Goal: Task Accomplishment & Management: Use online tool/utility

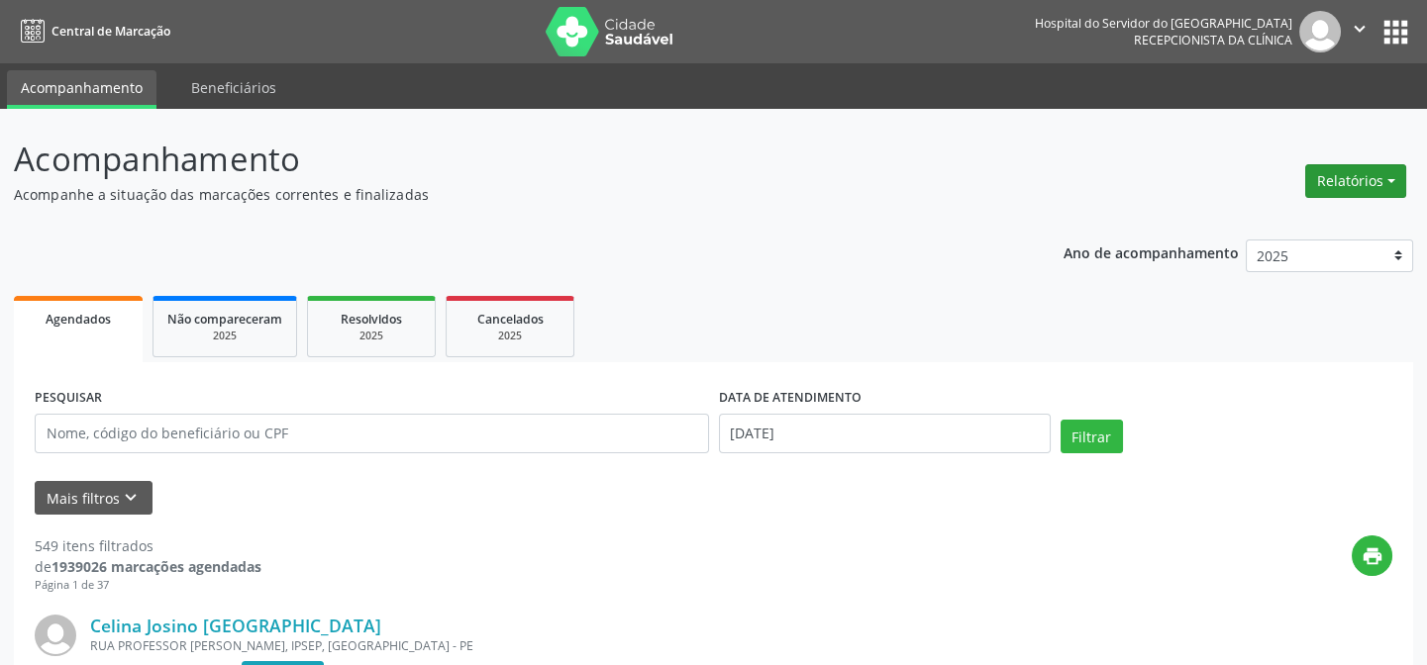
click at [1357, 171] on button "Relatórios" at bounding box center [1355, 181] width 101 height 34
click at [1275, 227] on link "Agendamentos" at bounding box center [1299, 223] width 213 height 28
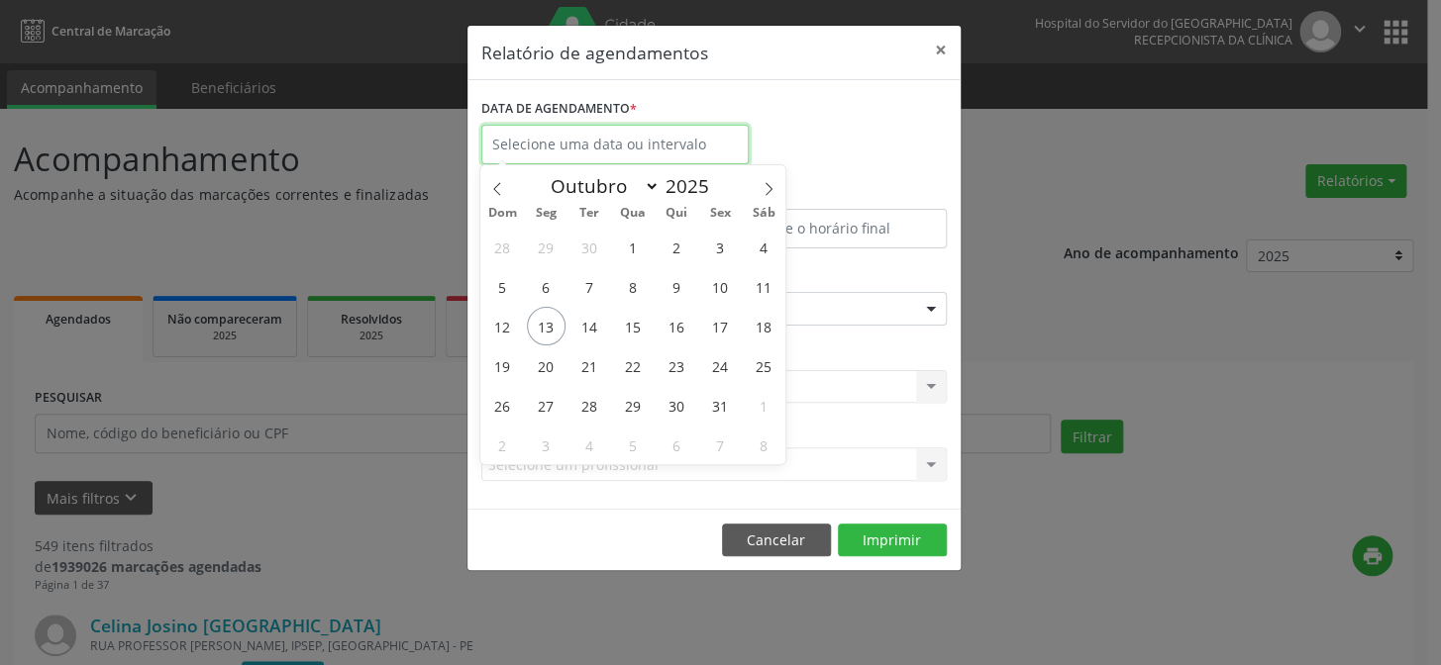
click at [594, 145] on input "text" at bounding box center [614, 145] width 267 height 40
click at [545, 324] on span "13" at bounding box center [546, 326] width 39 height 39
type input "[DATE]"
click at [545, 324] on span "13" at bounding box center [546, 326] width 39 height 39
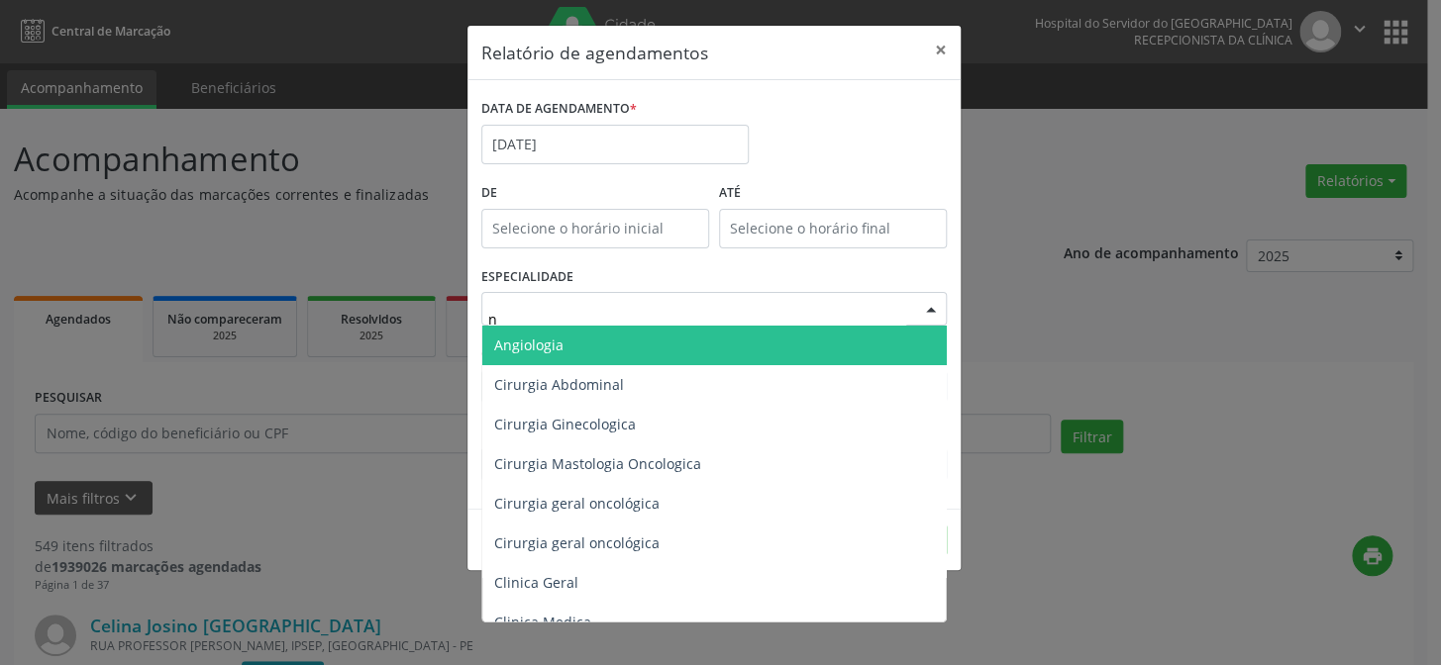
type input "nu"
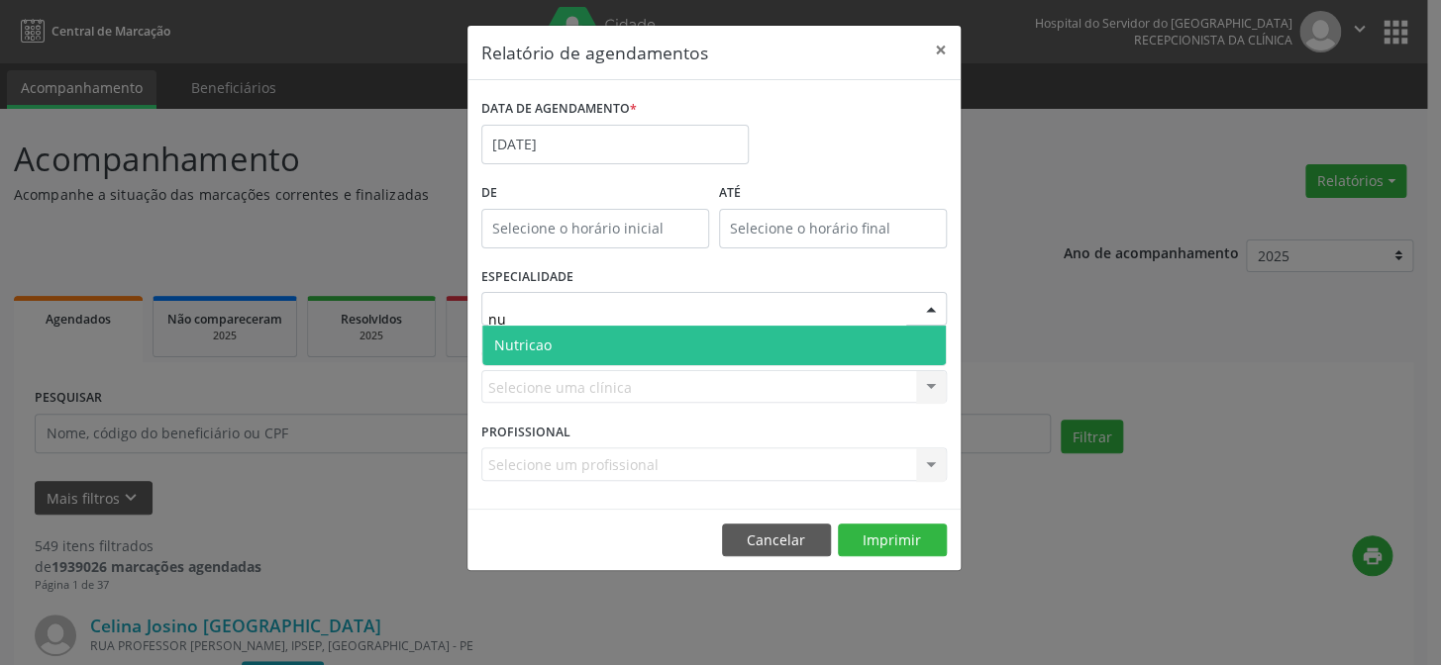
drag, startPoint x: 586, startPoint y: 340, endPoint x: 617, endPoint y: 348, distance: 31.7
click at [590, 340] on span "Nutricao" at bounding box center [713, 346] width 463 height 40
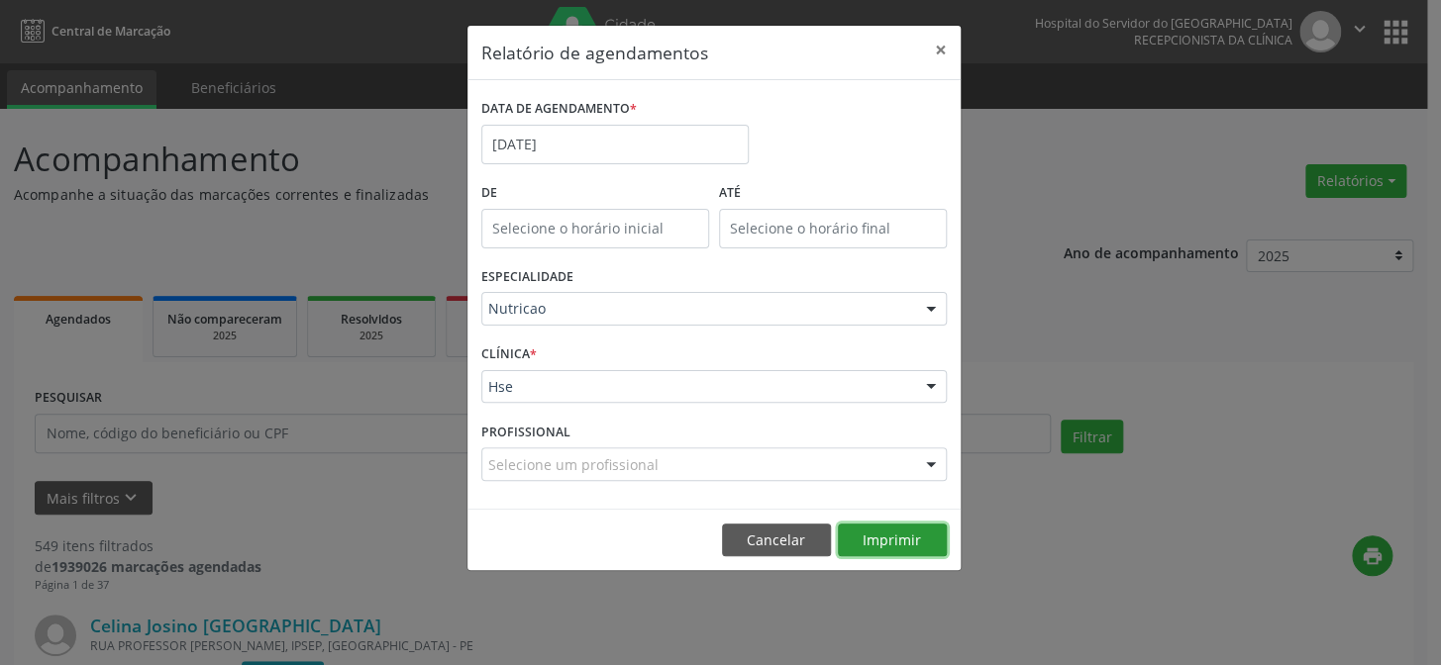
click at [859, 533] on button "Imprimir" at bounding box center [892, 541] width 109 height 34
drag, startPoint x: 950, startPoint y: 41, endPoint x: 937, endPoint y: 49, distance: 15.1
click at [944, 43] on button "×" at bounding box center [941, 50] width 40 height 49
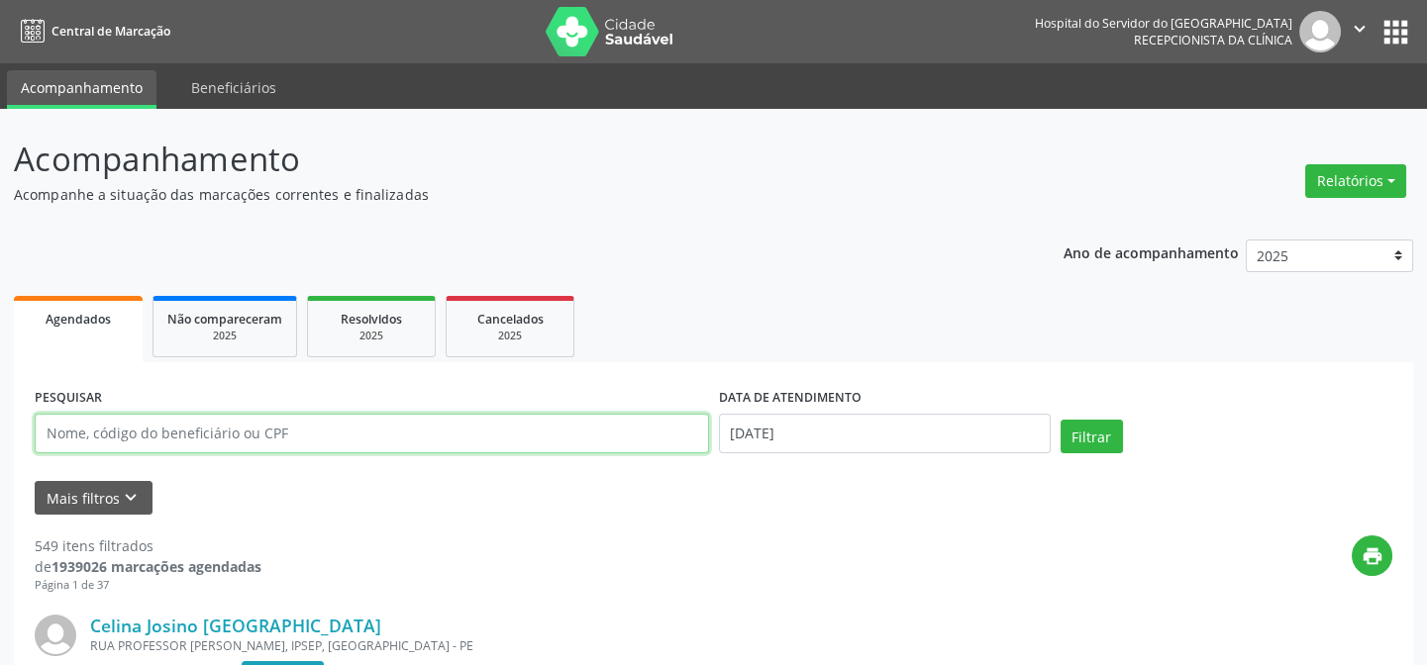
click at [456, 443] on input "text" at bounding box center [372, 434] width 674 height 40
drag, startPoint x: 354, startPoint y: 425, endPoint x: 347, endPoint y: 435, distance: 12.7
click at [355, 427] on input "text" at bounding box center [372, 434] width 674 height 40
type input "[PERSON_NAME]"
click at [1061, 420] on button "Filtrar" at bounding box center [1092, 437] width 62 height 34
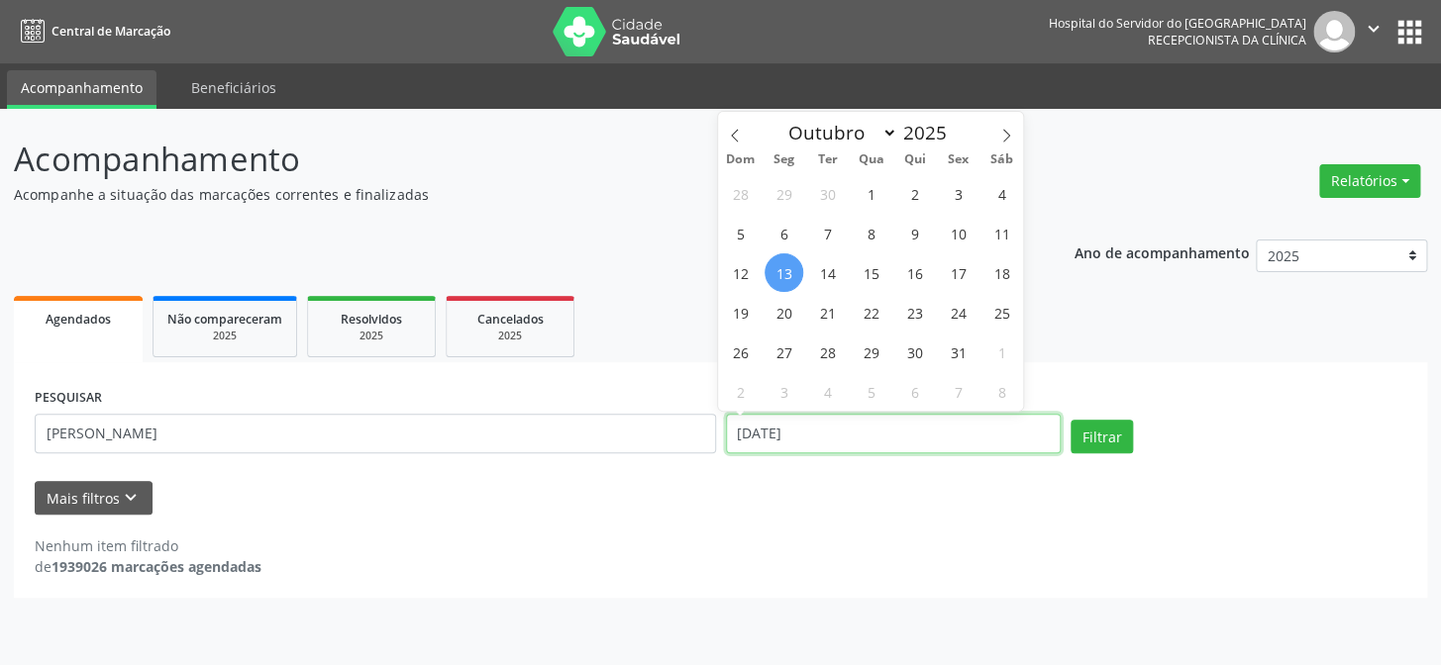
click at [862, 432] on input "[DATE]" at bounding box center [894, 434] width 336 height 40
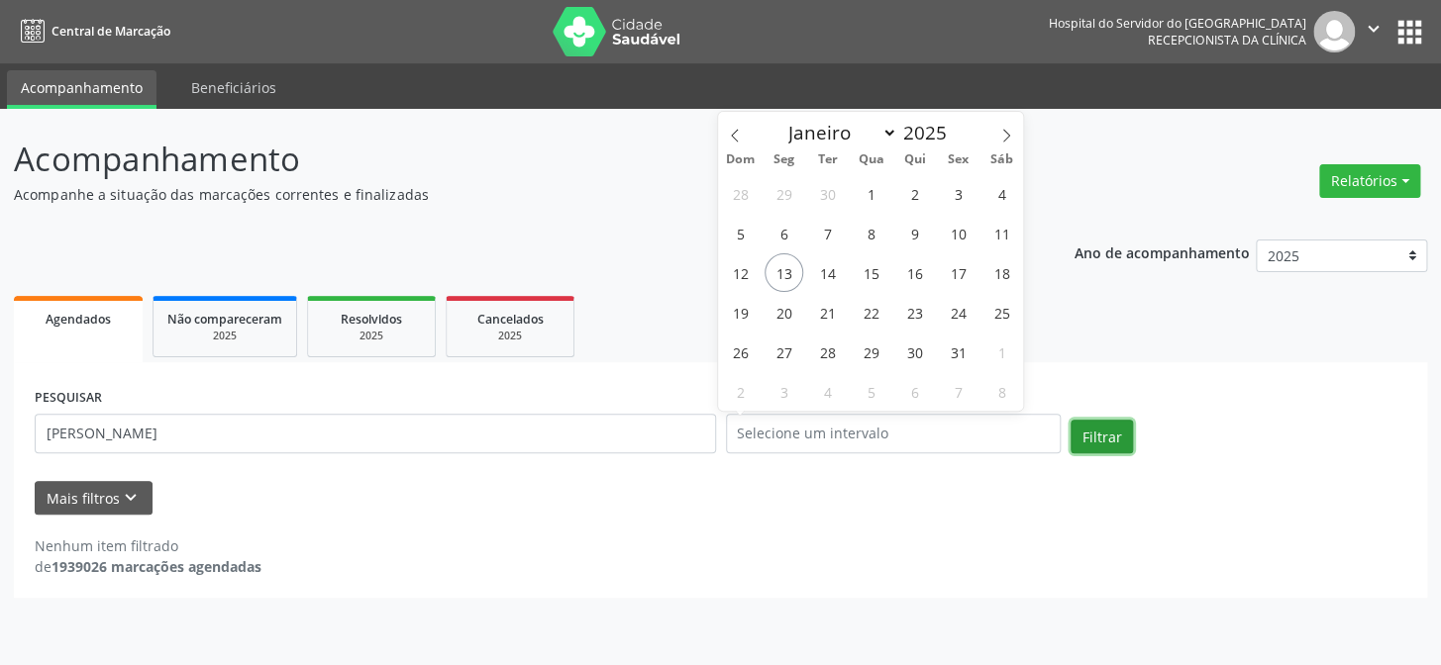
click at [1104, 432] on button "Filtrar" at bounding box center [1101, 437] width 62 height 34
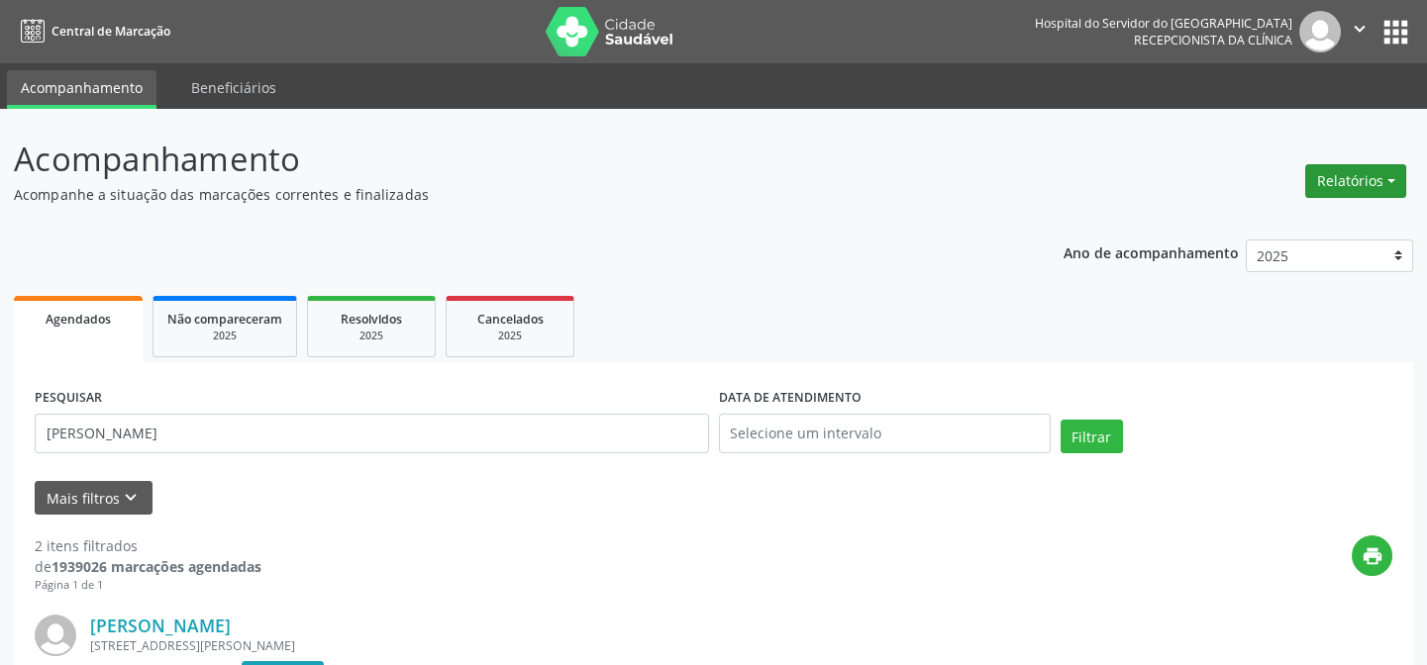
click at [1346, 172] on button "Relatórios" at bounding box center [1355, 181] width 101 height 34
click at [1267, 218] on link "Agendamentos" at bounding box center [1299, 223] width 213 height 28
select select "9"
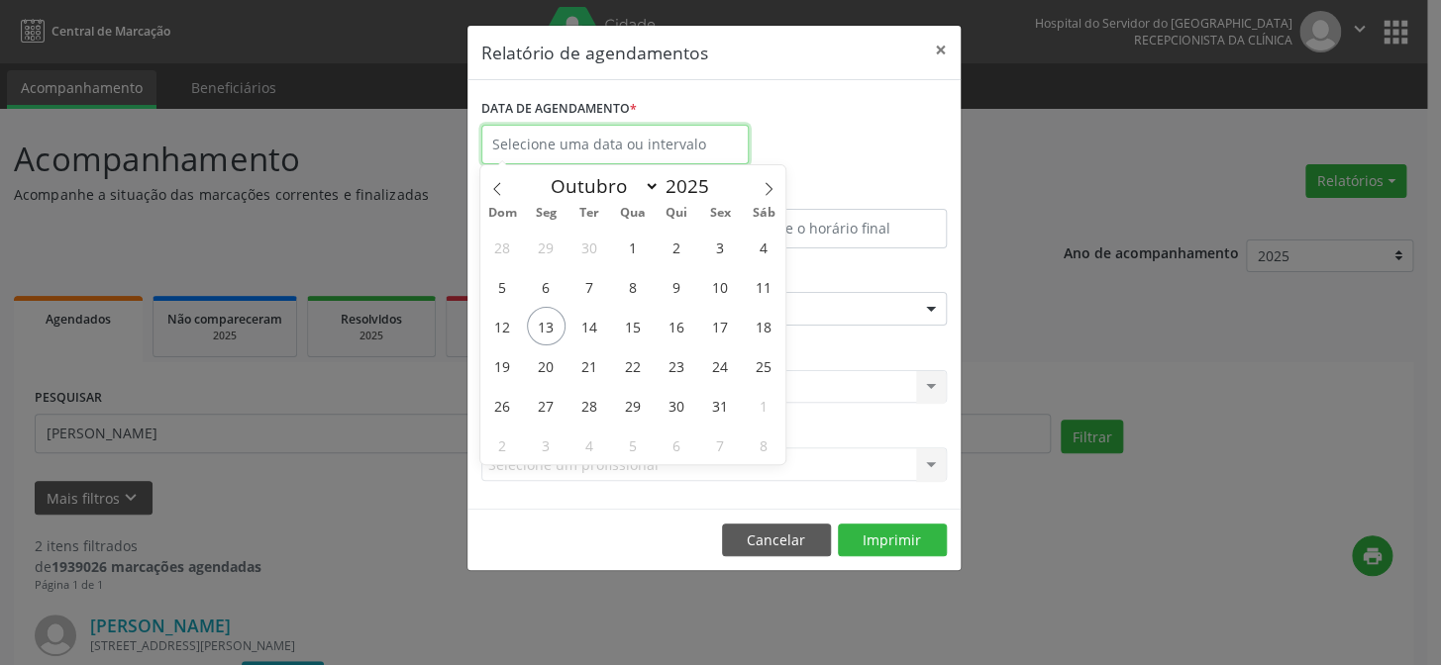
click at [631, 151] on input "text" at bounding box center [614, 145] width 267 height 40
click at [591, 335] on span "14" at bounding box center [589, 326] width 39 height 39
type input "[DATE]"
click at [591, 335] on span "14" at bounding box center [589, 326] width 39 height 39
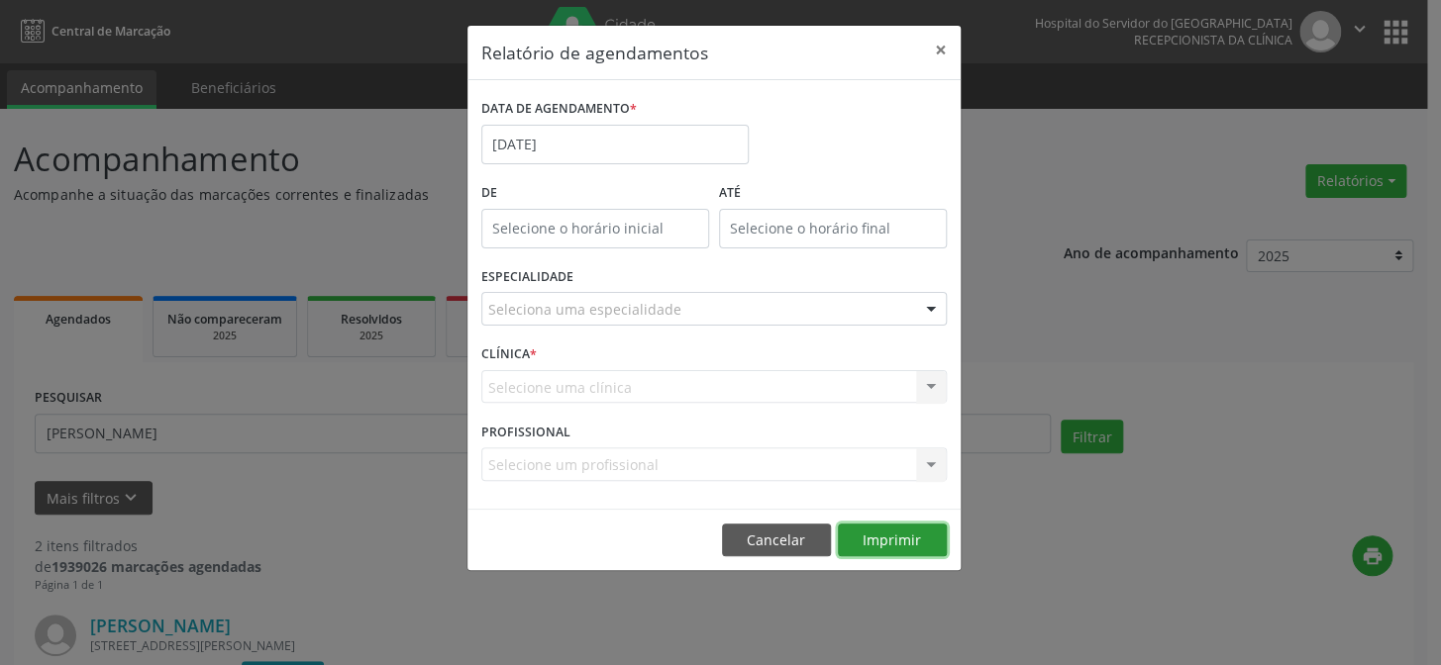
click at [905, 533] on button "Imprimir" at bounding box center [892, 541] width 109 height 34
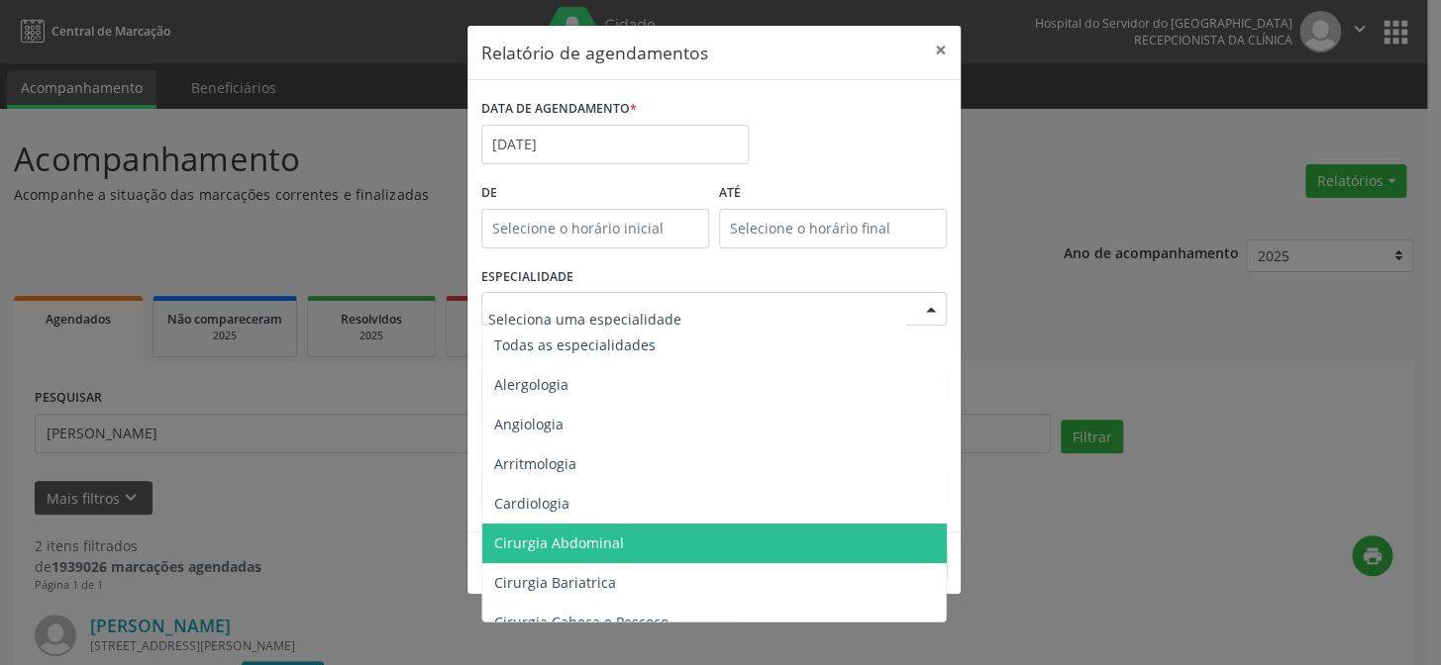
type input "12:00"
click at [548, 223] on input "12:00" at bounding box center [595, 229] width 228 height 40
